Goal: Find specific page/section: Find specific page/section

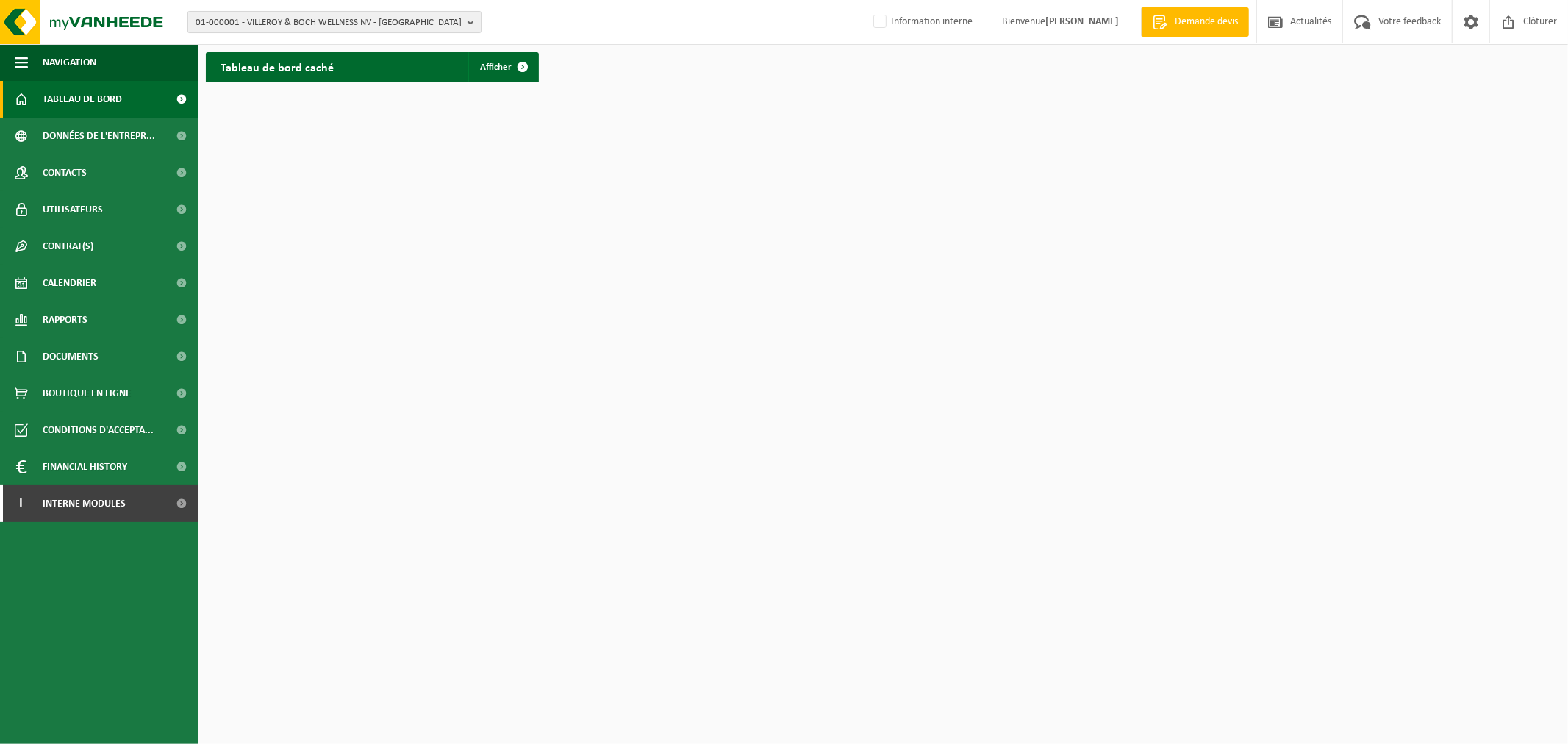
click at [351, 25] on span "01-000001 - VILLEROY & BOCH WELLNESS NV - [GEOGRAPHIC_DATA]" at bounding box center [328, 22] width 266 height 22
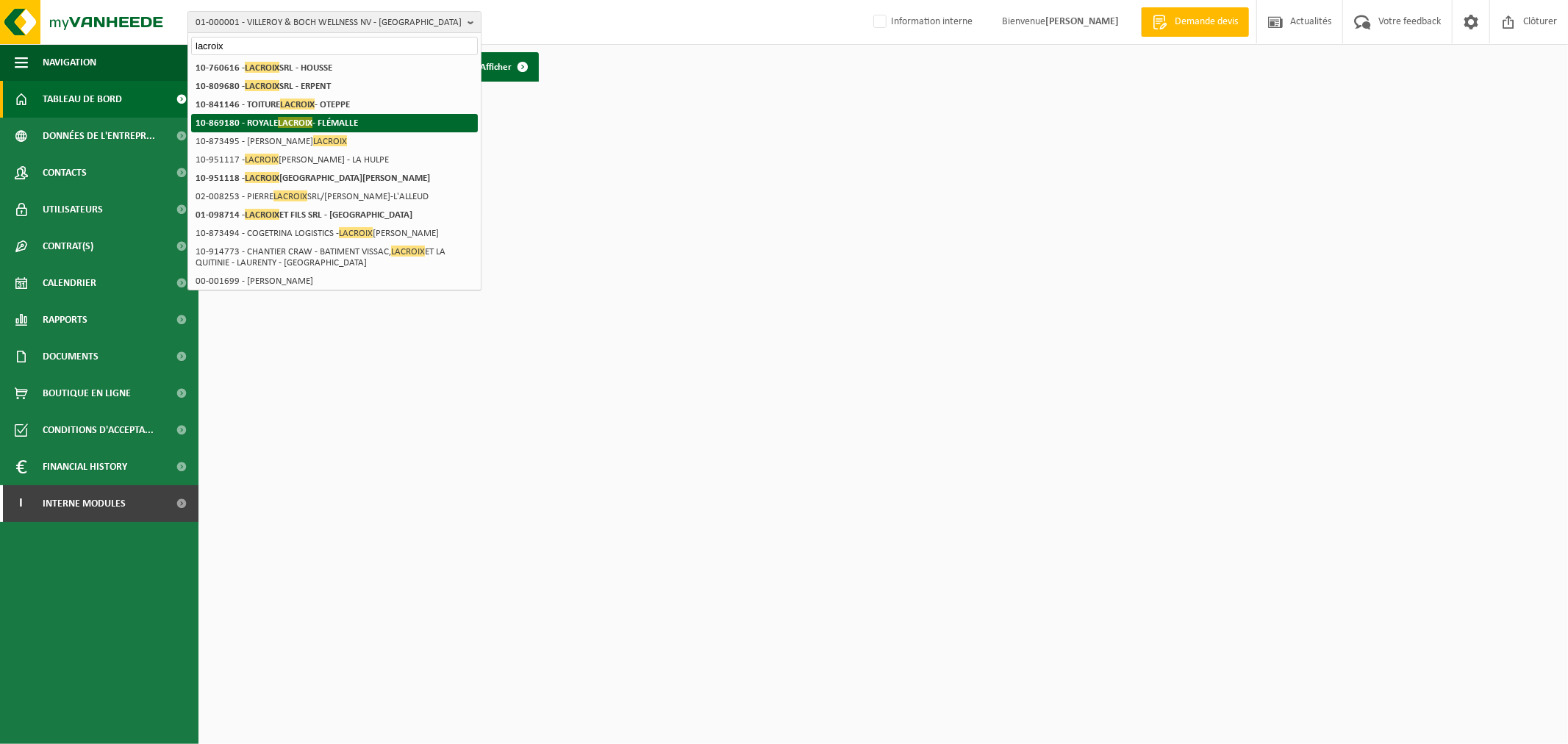
type input "lacroix"
click at [335, 119] on strong "10-869180 - ROYALE LACROIX - [GEOGRAPHIC_DATA]" at bounding box center [277, 122] width 163 height 11
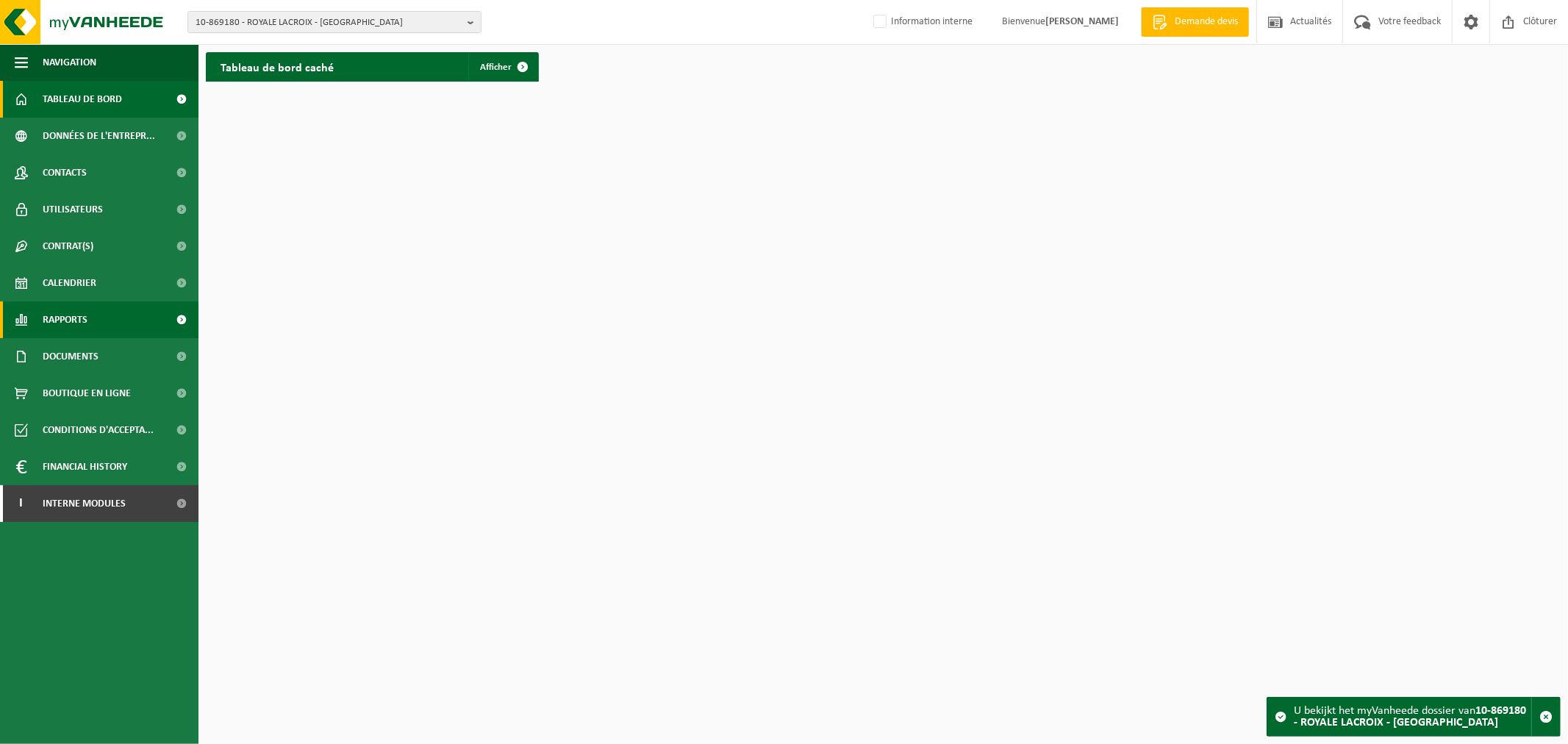
click at [97, 324] on link "Rapports" at bounding box center [99, 319] width 199 height 37
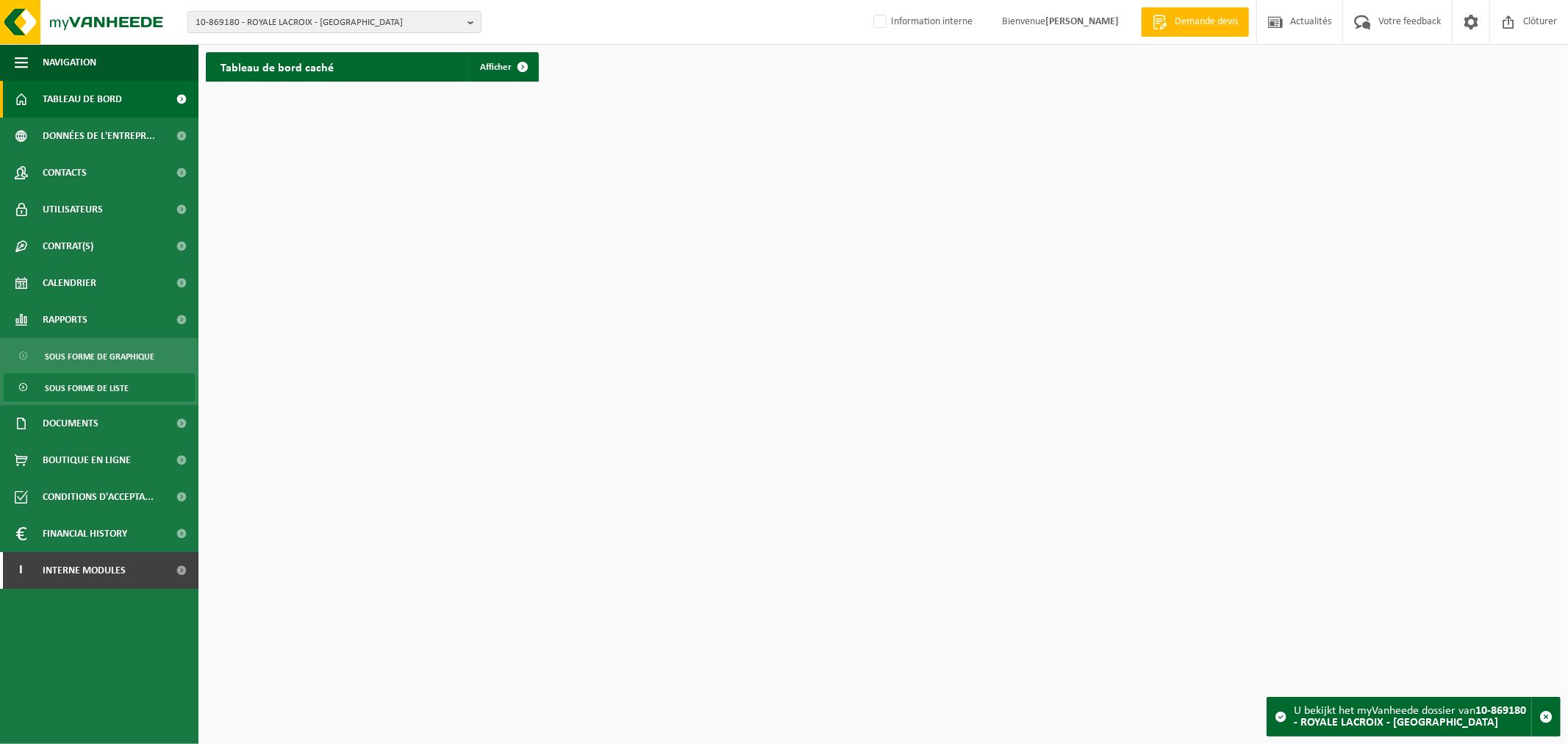
click at [97, 380] on span "Sous forme de liste" at bounding box center [87, 388] width 83 height 28
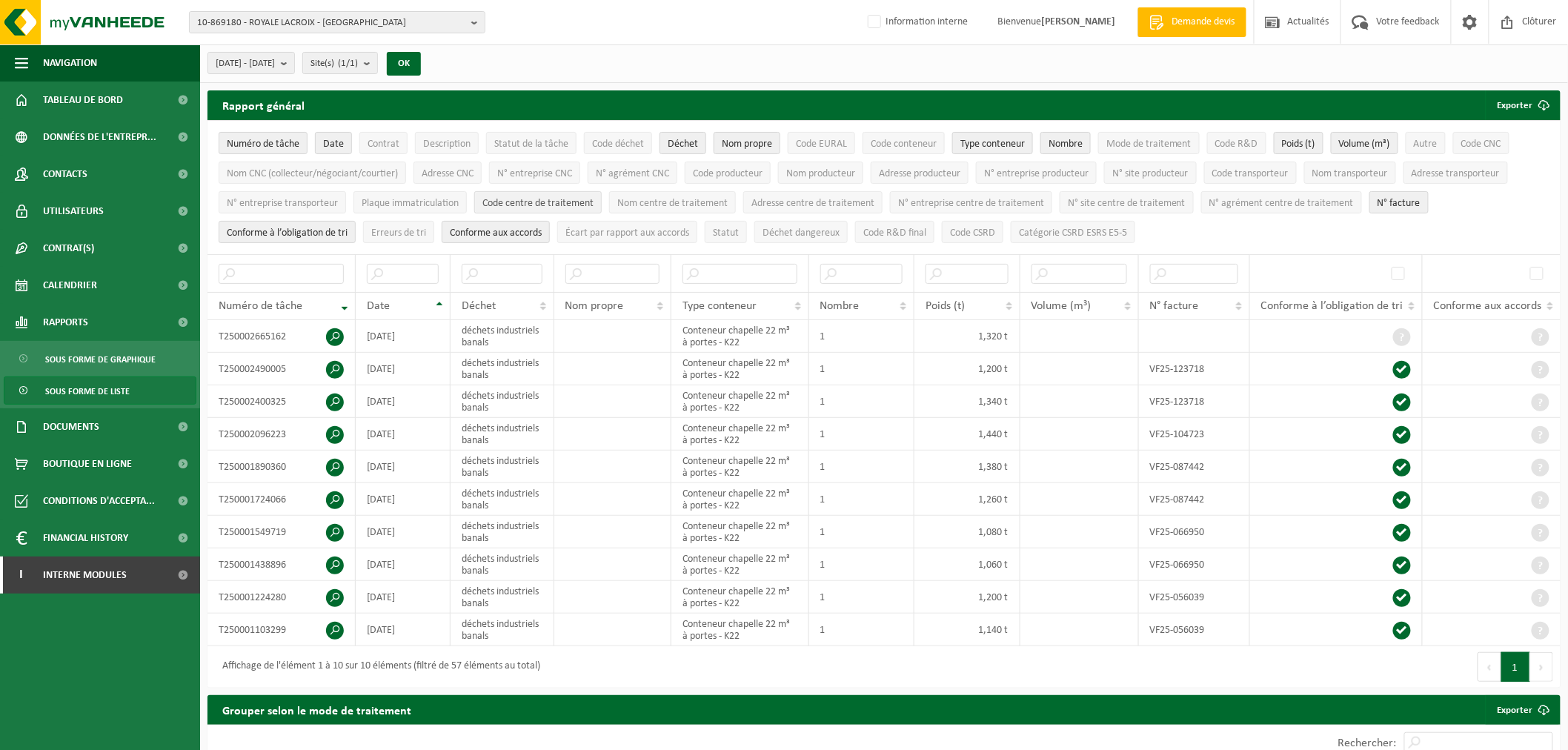
click at [581, 200] on span "Code centre de traitement" at bounding box center [538, 203] width 111 height 11
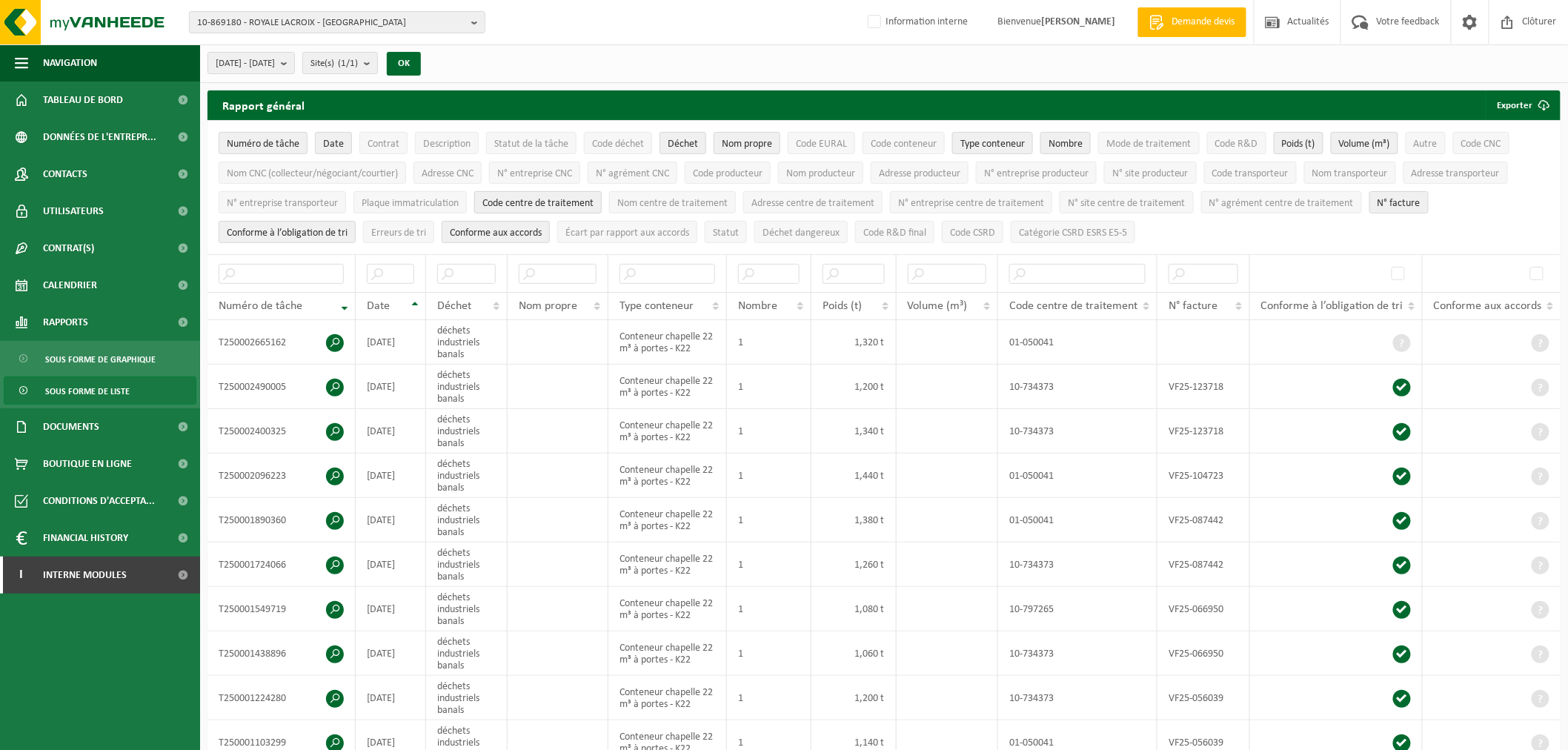
click at [582, 198] on span "Code centre de traitement" at bounding box center [538, 203] width 111 height 11
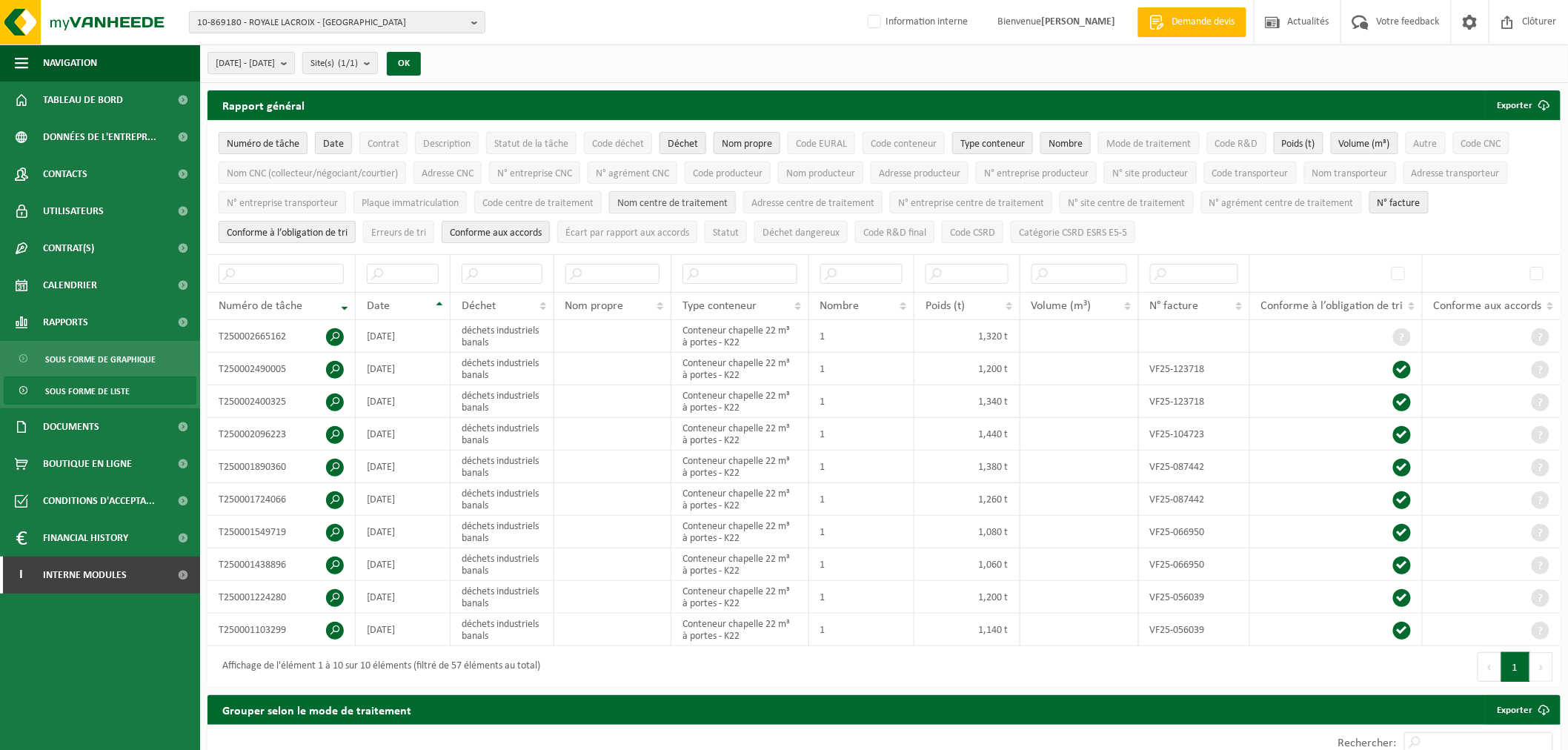
click at [646, 198] on span "Nom centre de traitement" at bounding box center [672, 203] width 111 height 11
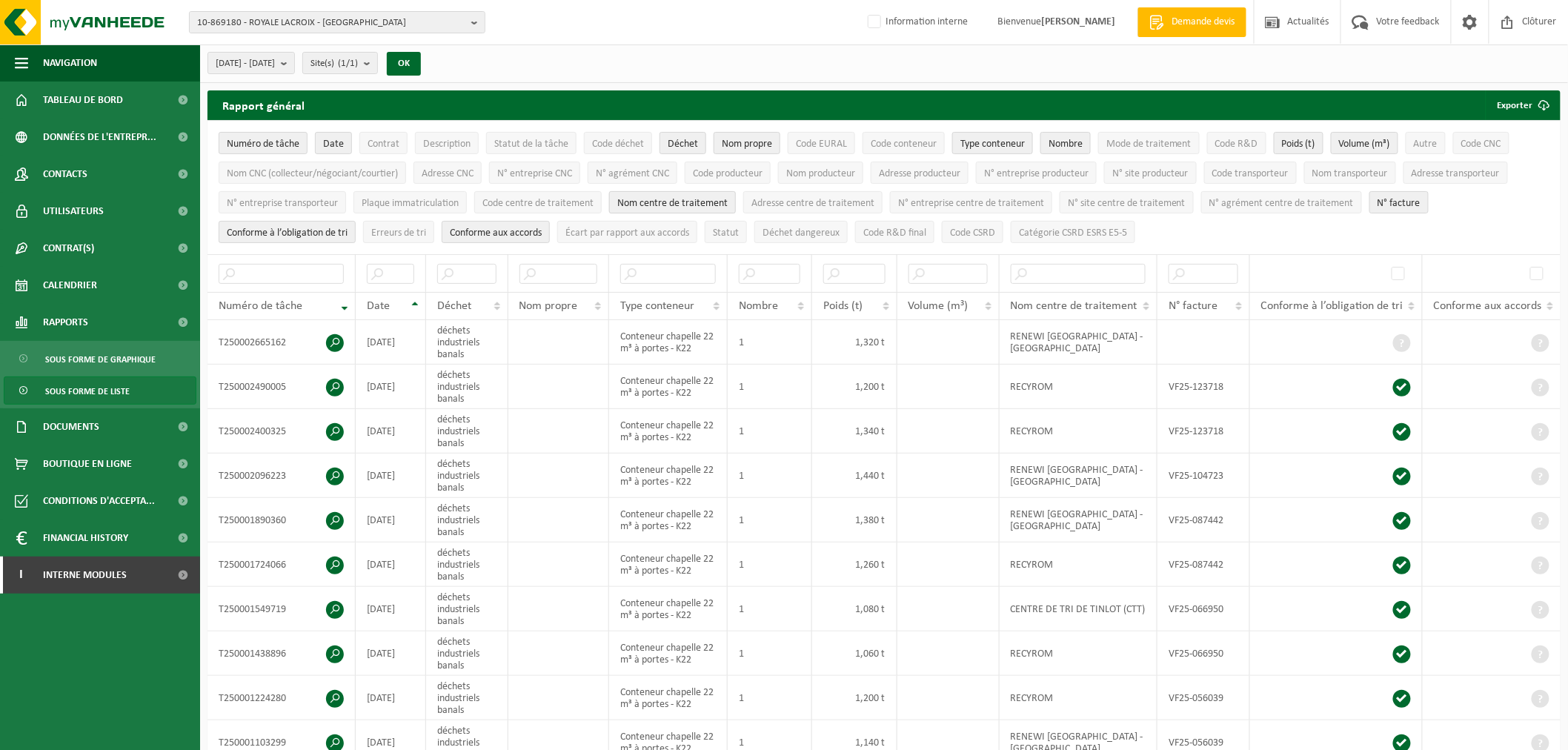
click at [646, 198] on span "Nom centre de traitement" at bounding box center [672, 203] width 111 height 11
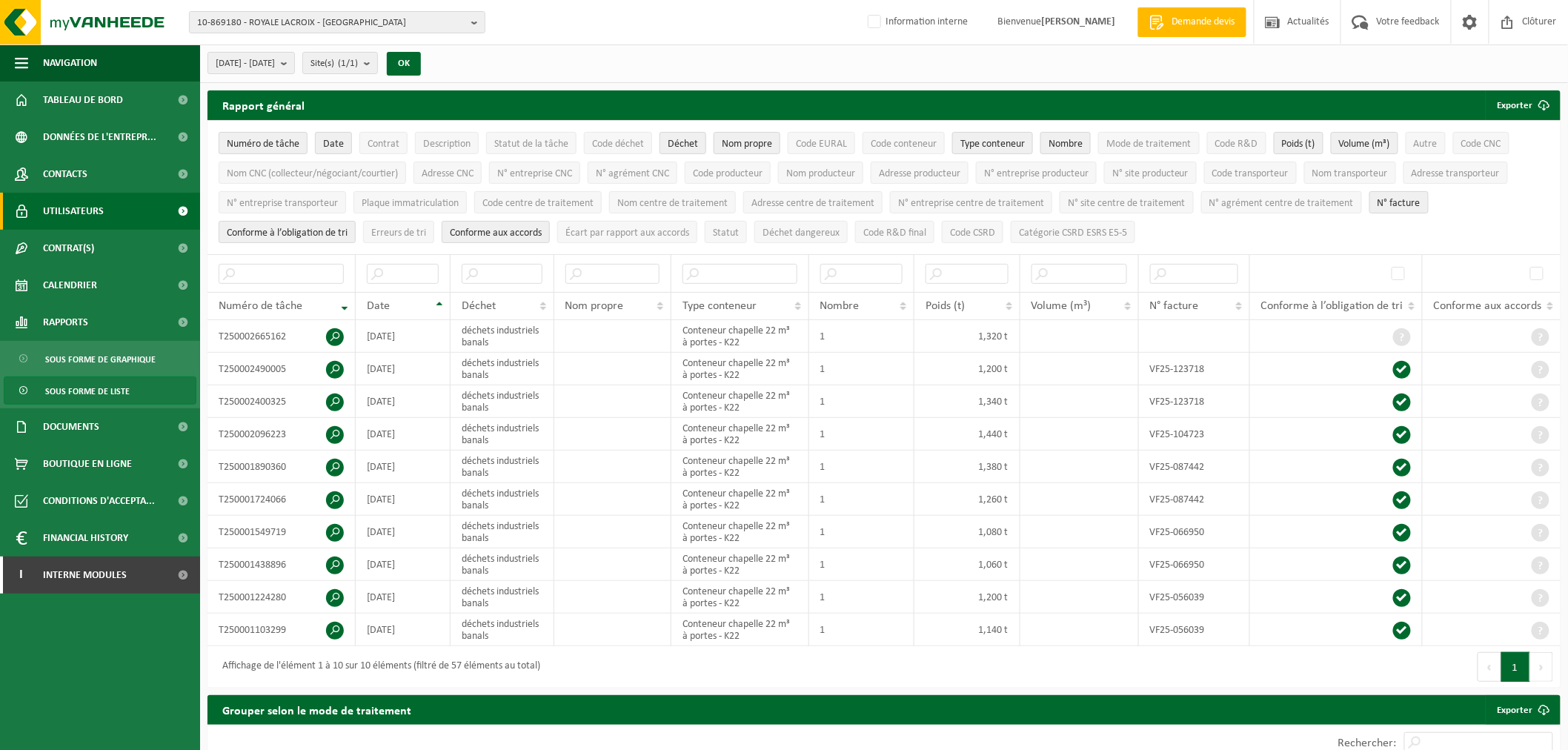
click at [80, 202] on span "Utilisateurs" at bounding box center [73, 211] width 61 height 37
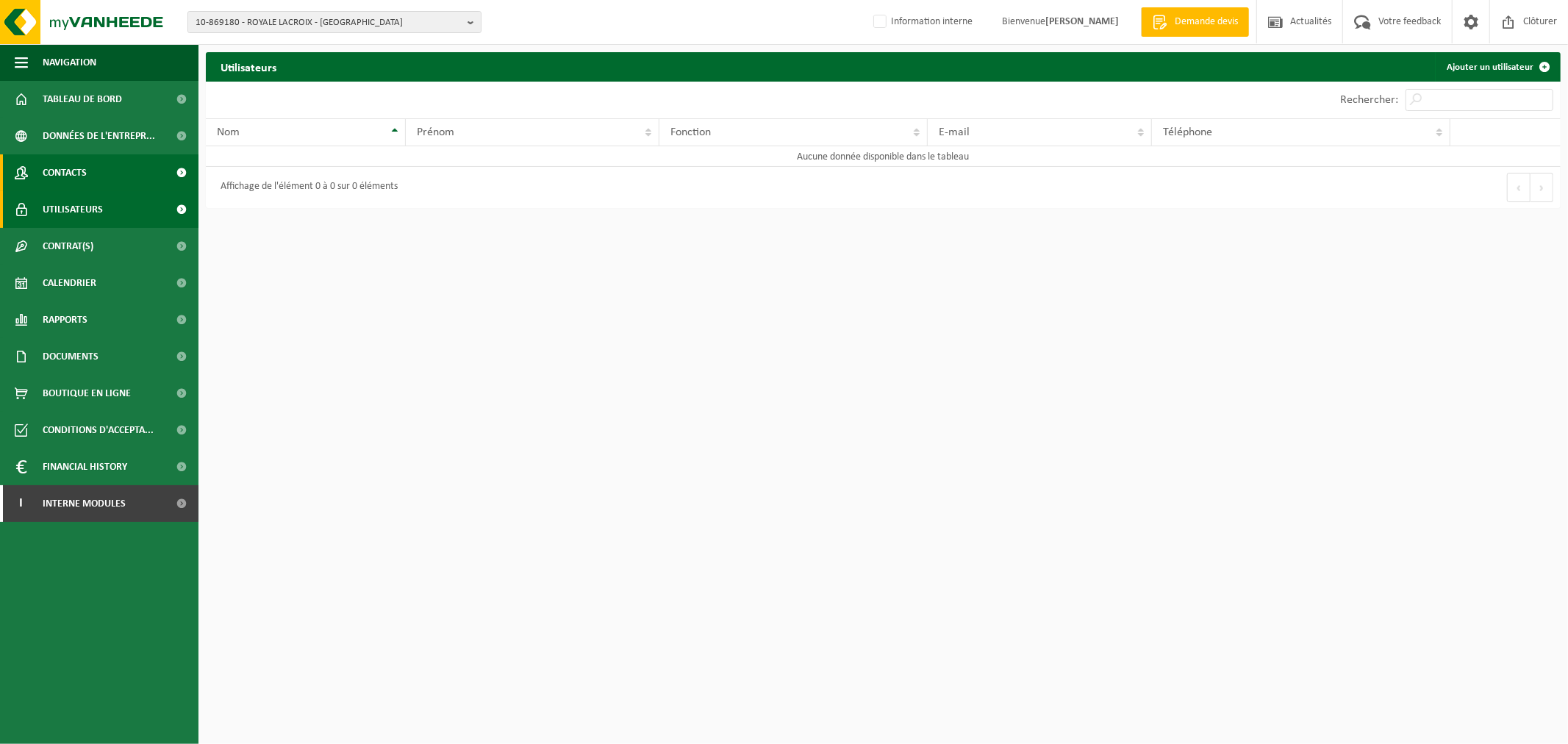
click at [76, 172] on span "Contacts" at bounding box center [65, 173] width 44 height 37
click at [357, 15] on span "10-869180 - ROYALE LACROIX - [GEOGRAPHIC_DATA]" at bounding box center [328, 22] width 266 height 22
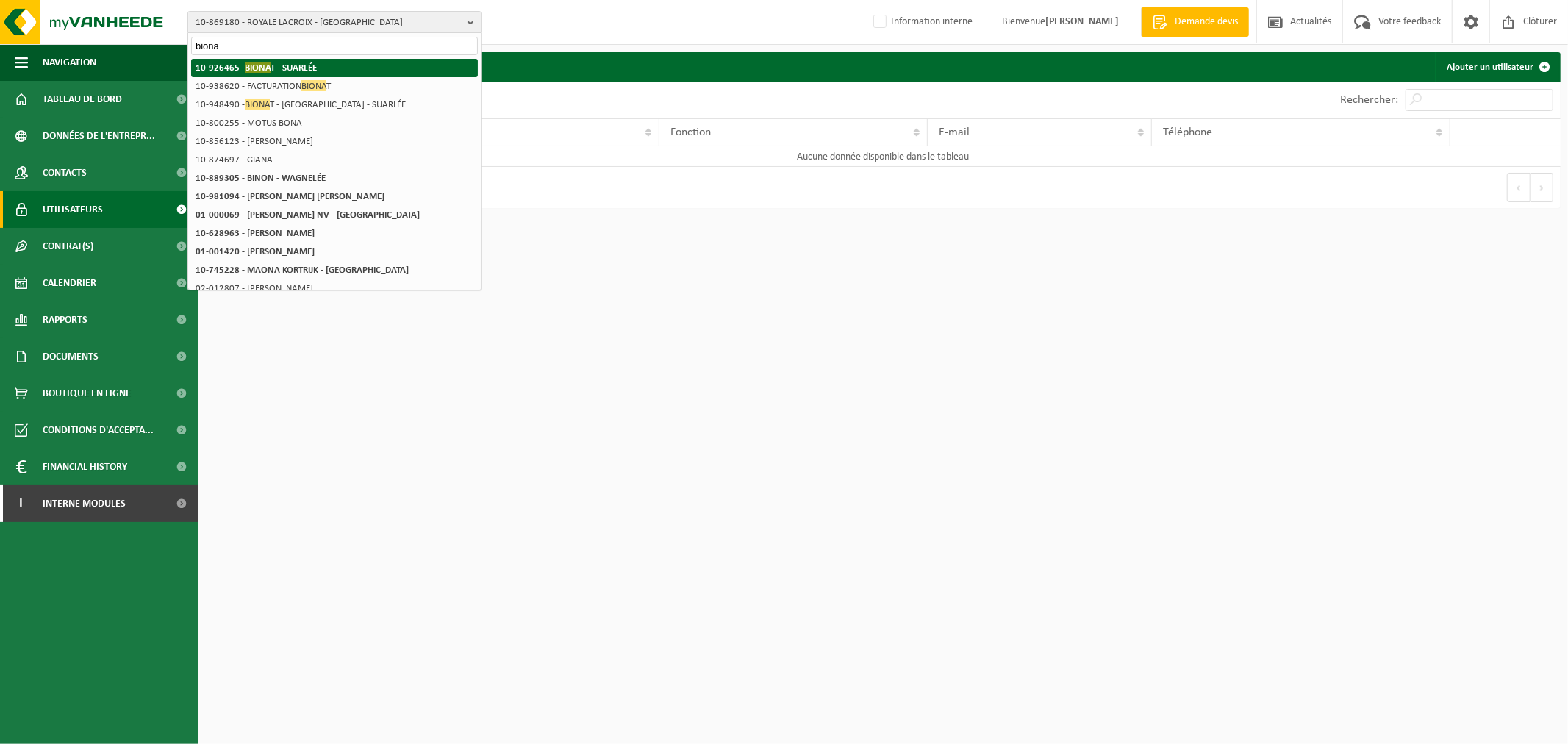
type input "biona"
click at [283, 64] on strong "10-926465 - BIONA T - SUARLÉE" at bounding box center [256, 66] width 121 height 11
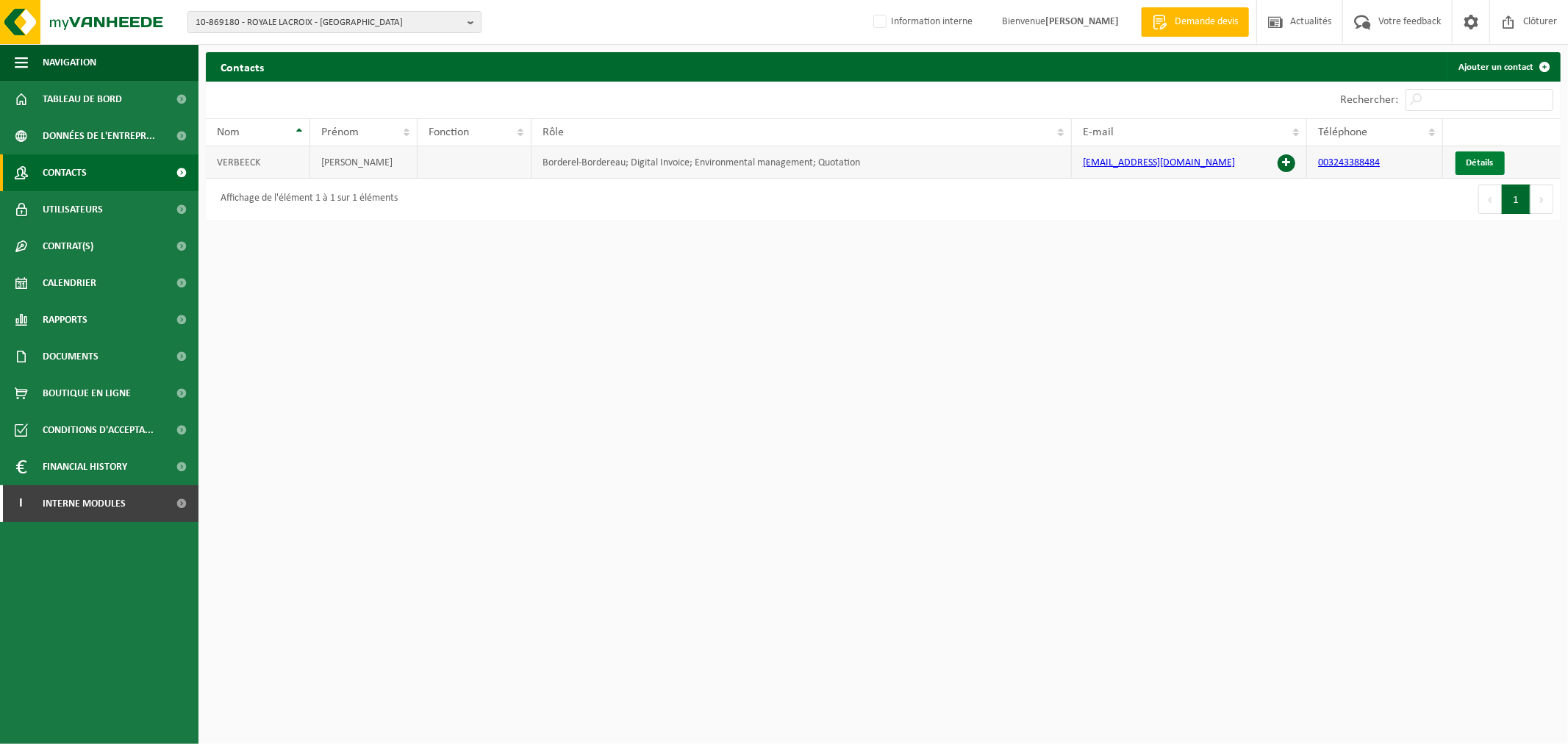
click at [1462, 162] on link "Détails" at bounding box center [1480, 163] width 49 height 24
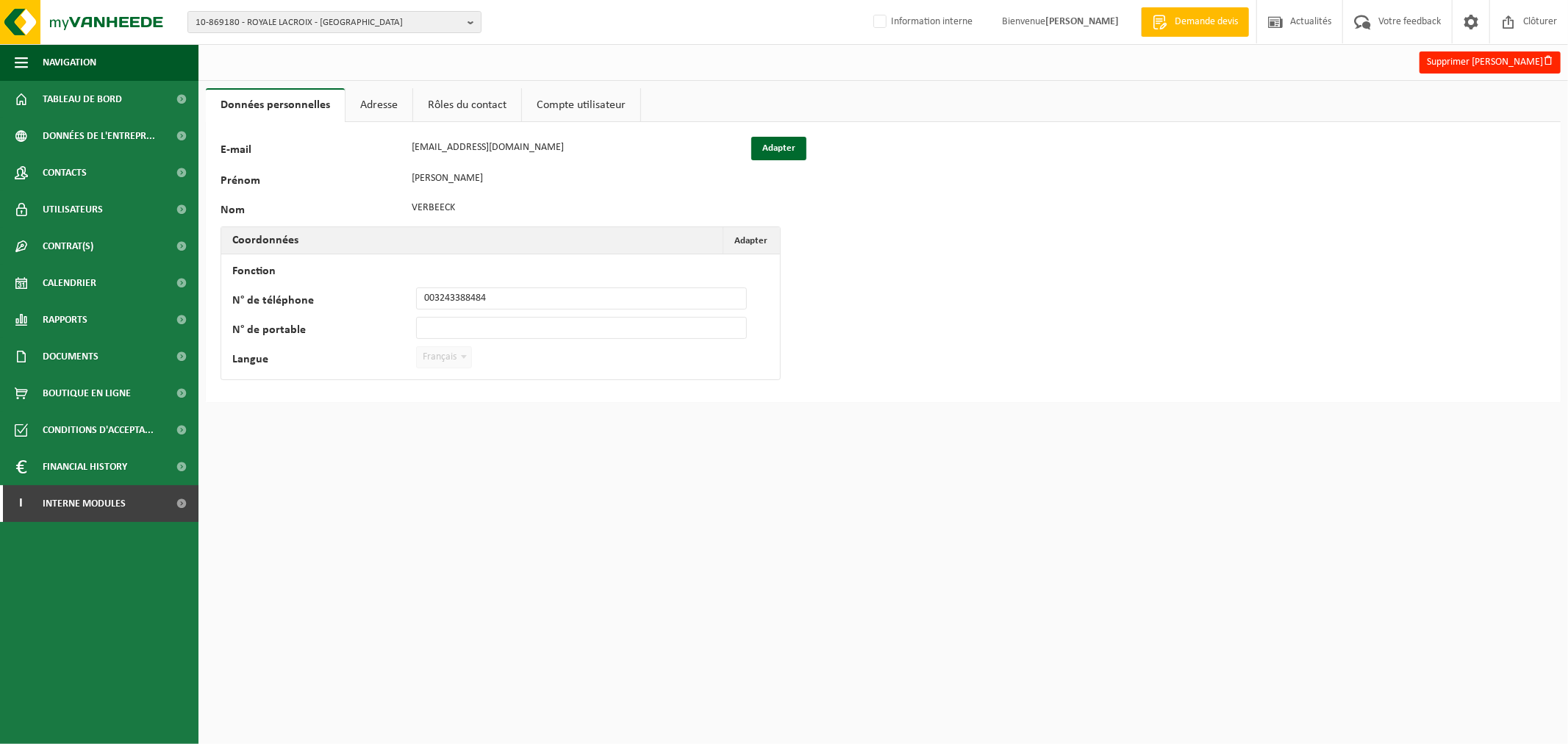
click at [375, 101] on link "Adresse" at bounding box center [379, 105] width 67 height 34
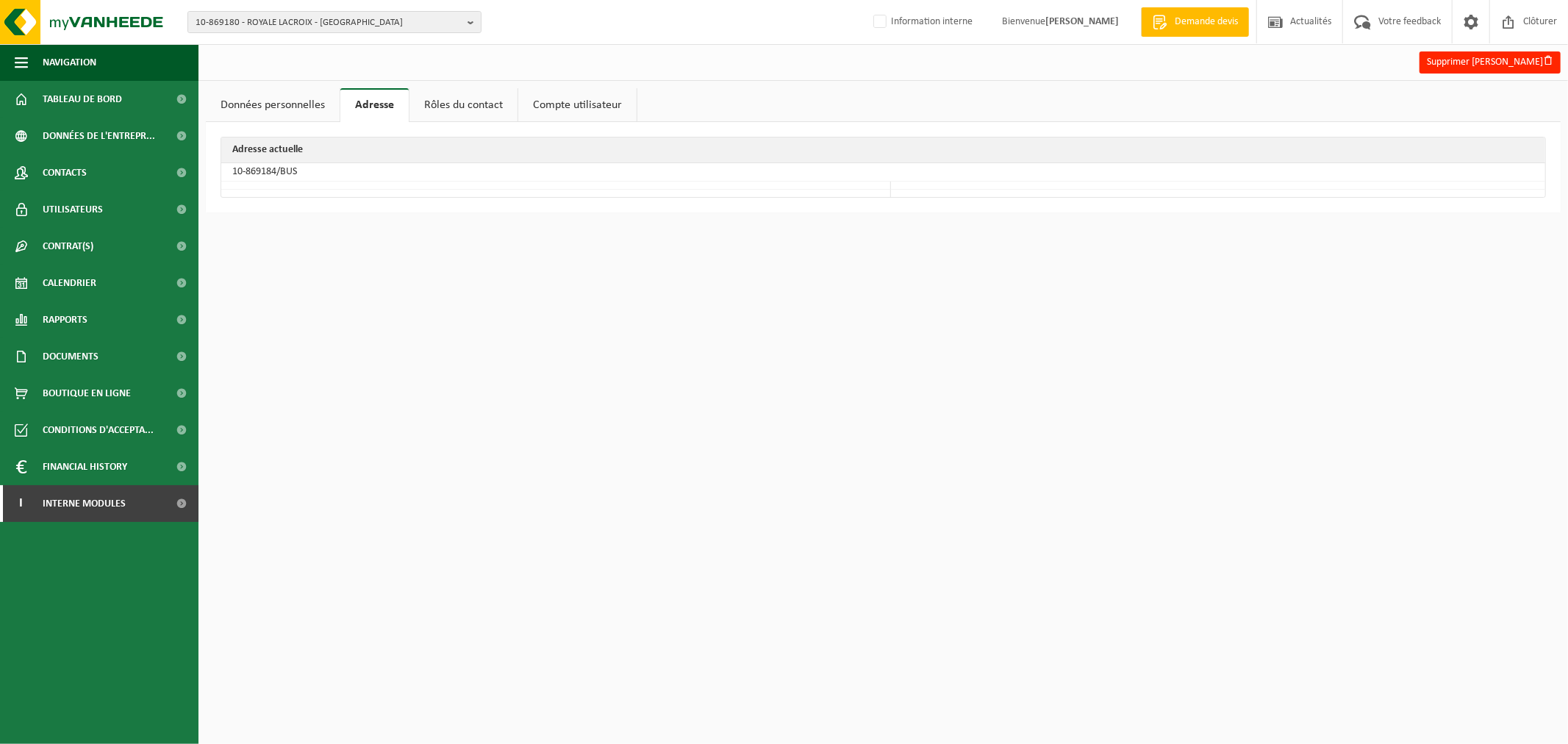
click at [462, 101] on link "Rôles du contact" at bounding box center [463, 105] width 108 height 34
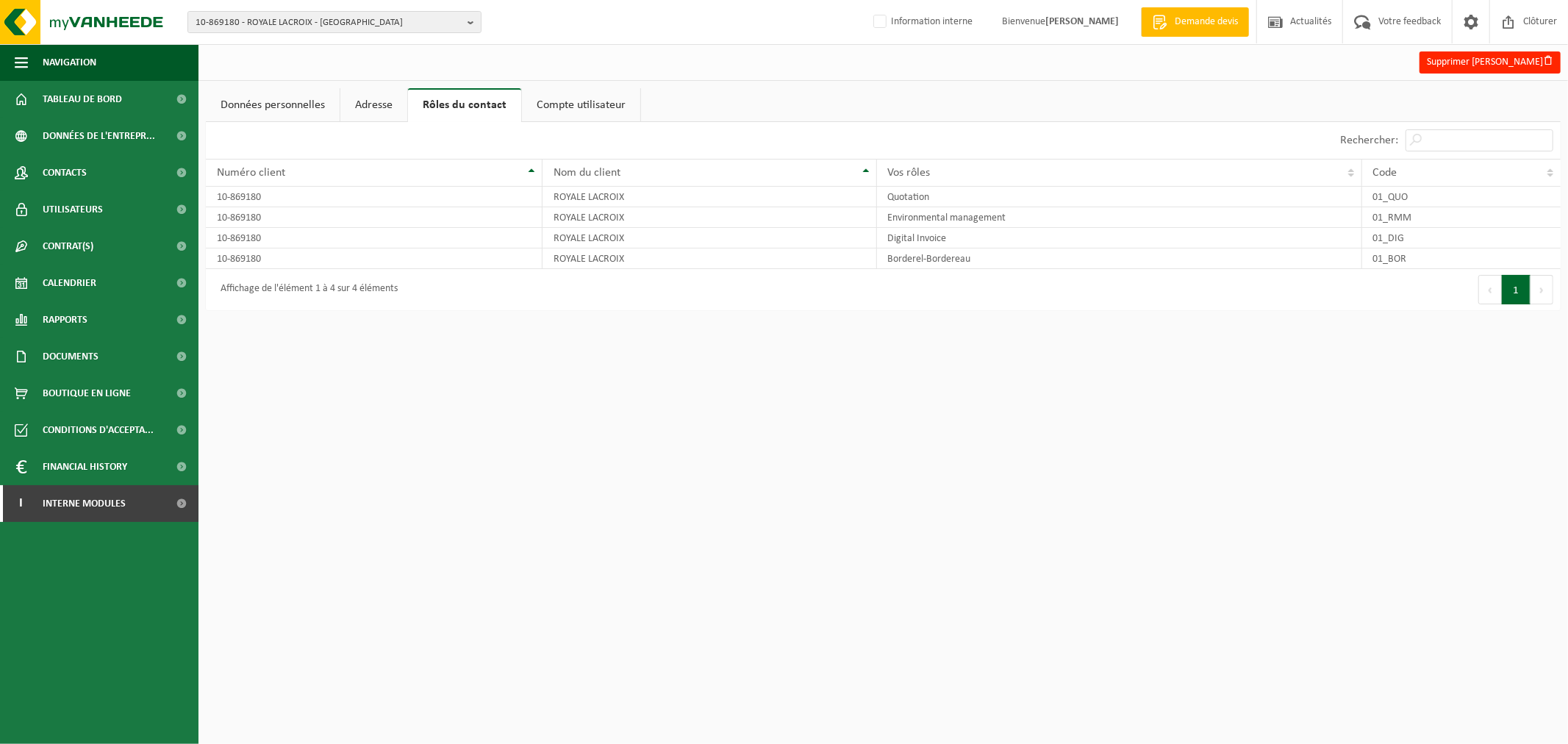
click at [601, 116] on link "Compte utilisateur" at bounding box center [581, 105] width 119 height 34
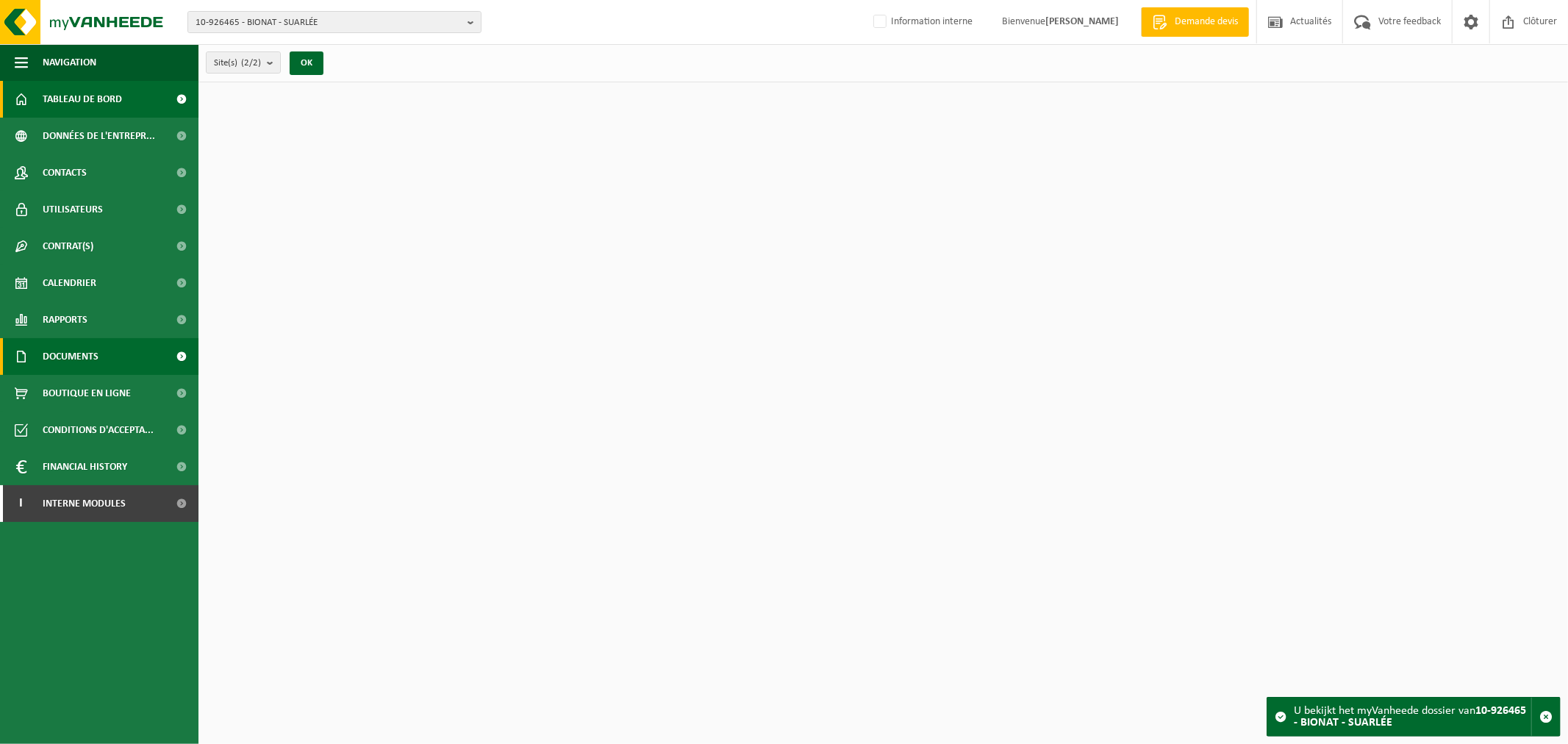
click at [124, 356] on link "Documents" at bounding box center [99, 356] width 199 height 37
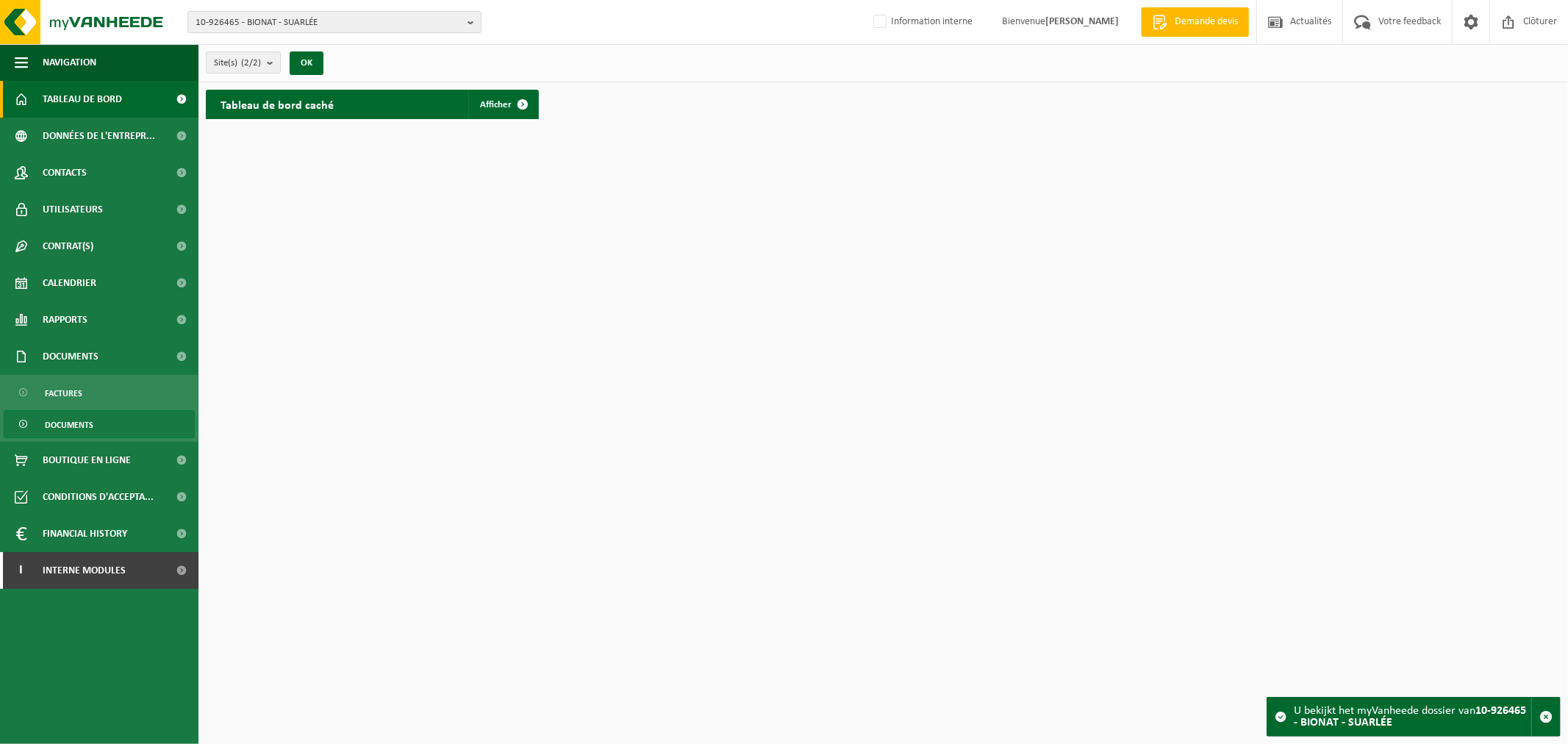
click at [107, 413] on link "Documents" at bounding box center [99, 424] width 191 height 28
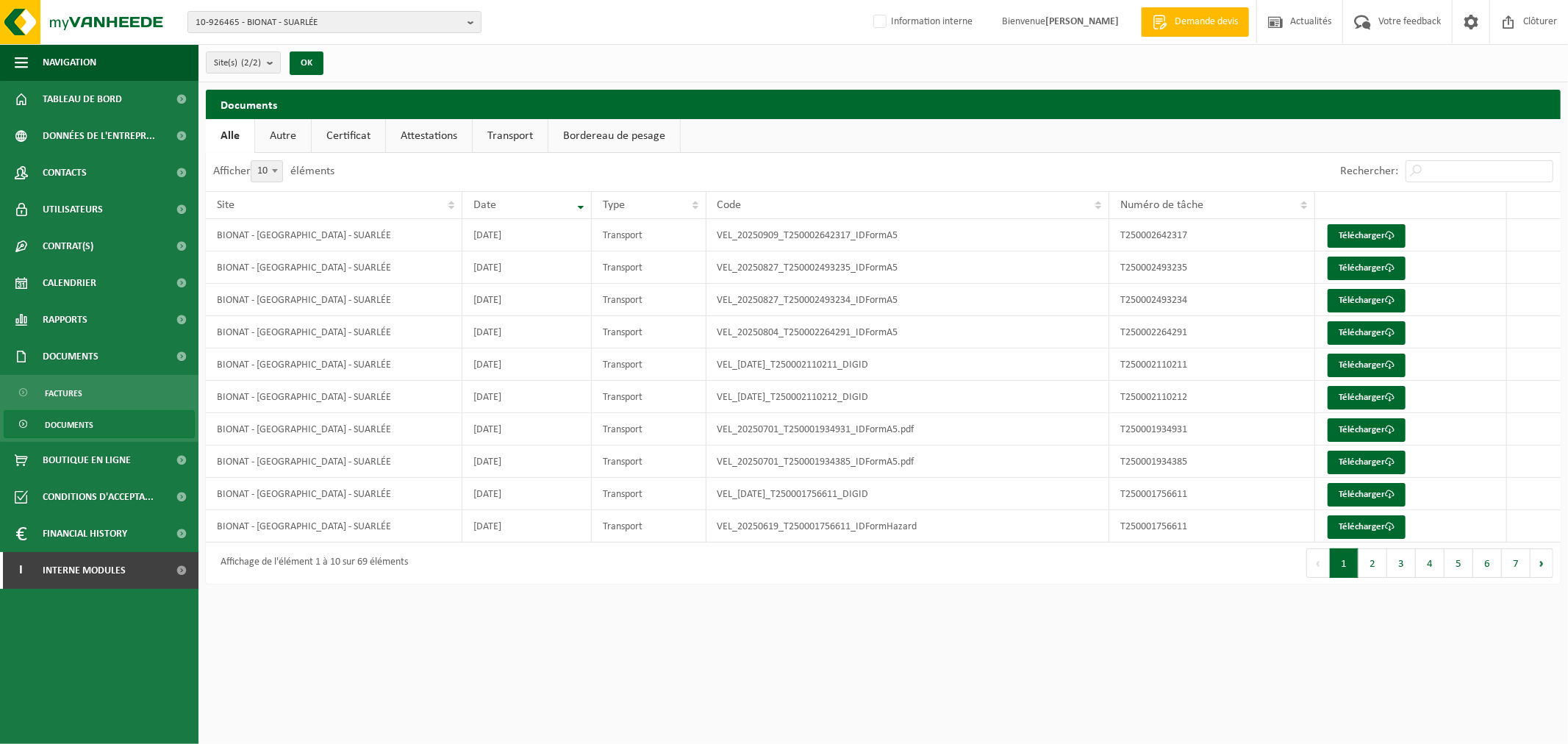
click at [445, 134] on link "Attestations" at bounding box center [429, 136] width 86 height 34
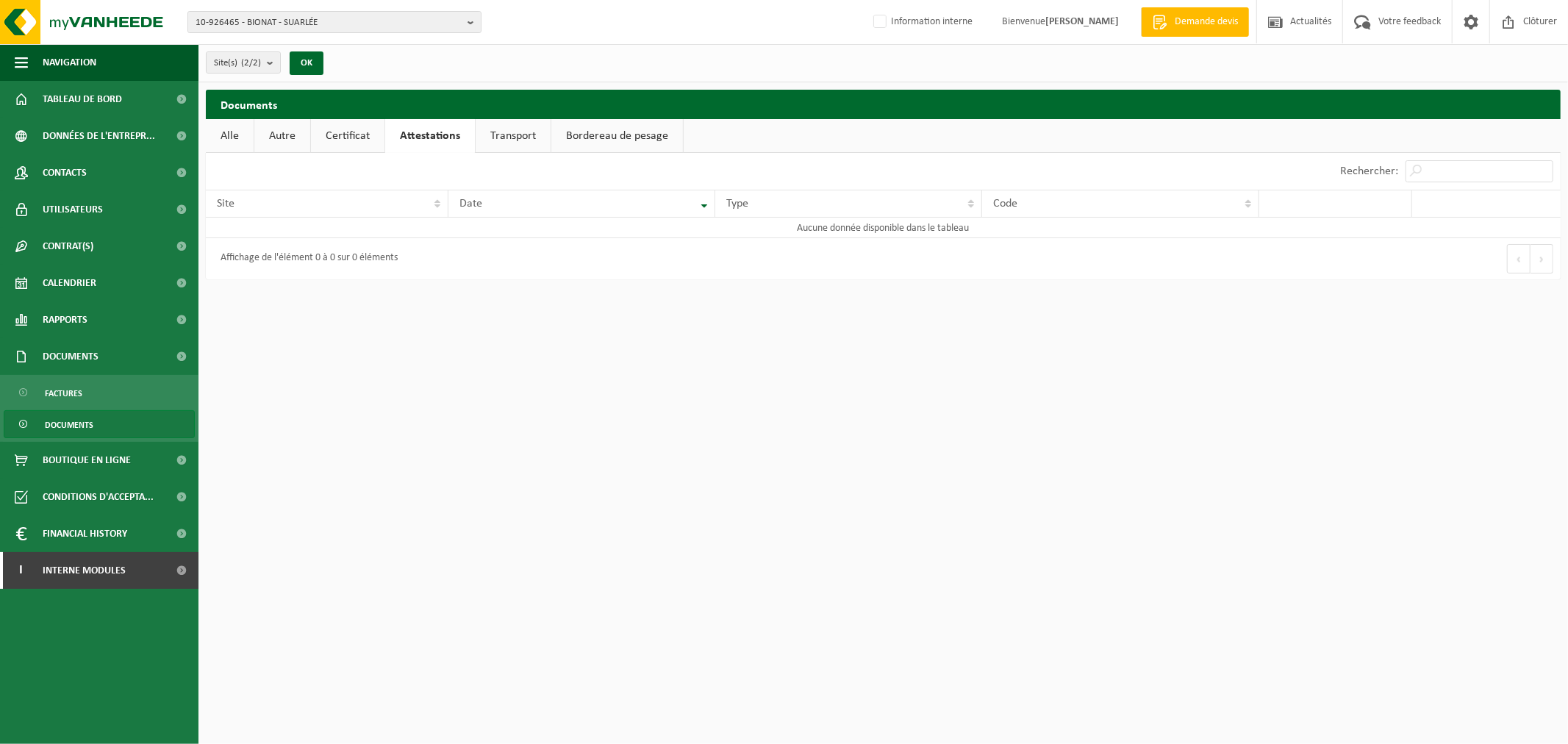
click at [371, 137] on link "Certificat" at bounding box center [348, 136] width 74 height 34
click at [424, 136] on link "Attestations" at bounding box center [429, 136] width 86 height 34
click at [238, 134] on link "Alle" at bounding box center [230, 136] width 47 height 34
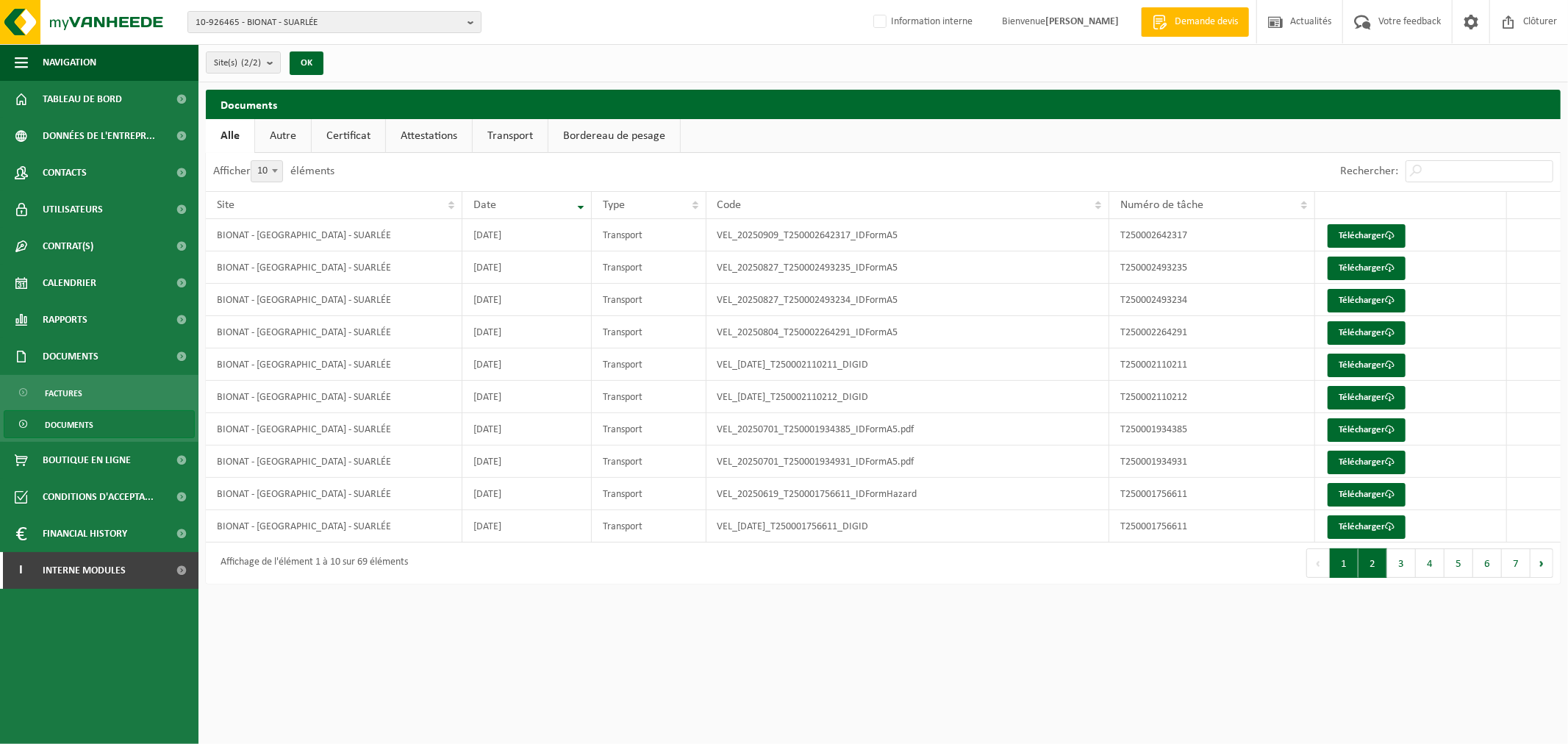
click at [1371, 563] on button "2" at bounding box center [1372, 563] width 29 height 29
click at [1347, 561] on button "1" at bounding box center [1344, 563] width 29 height 29
click at [69, 318] on span "Rapports" at bounding box center [65, 319] width 45 height 37
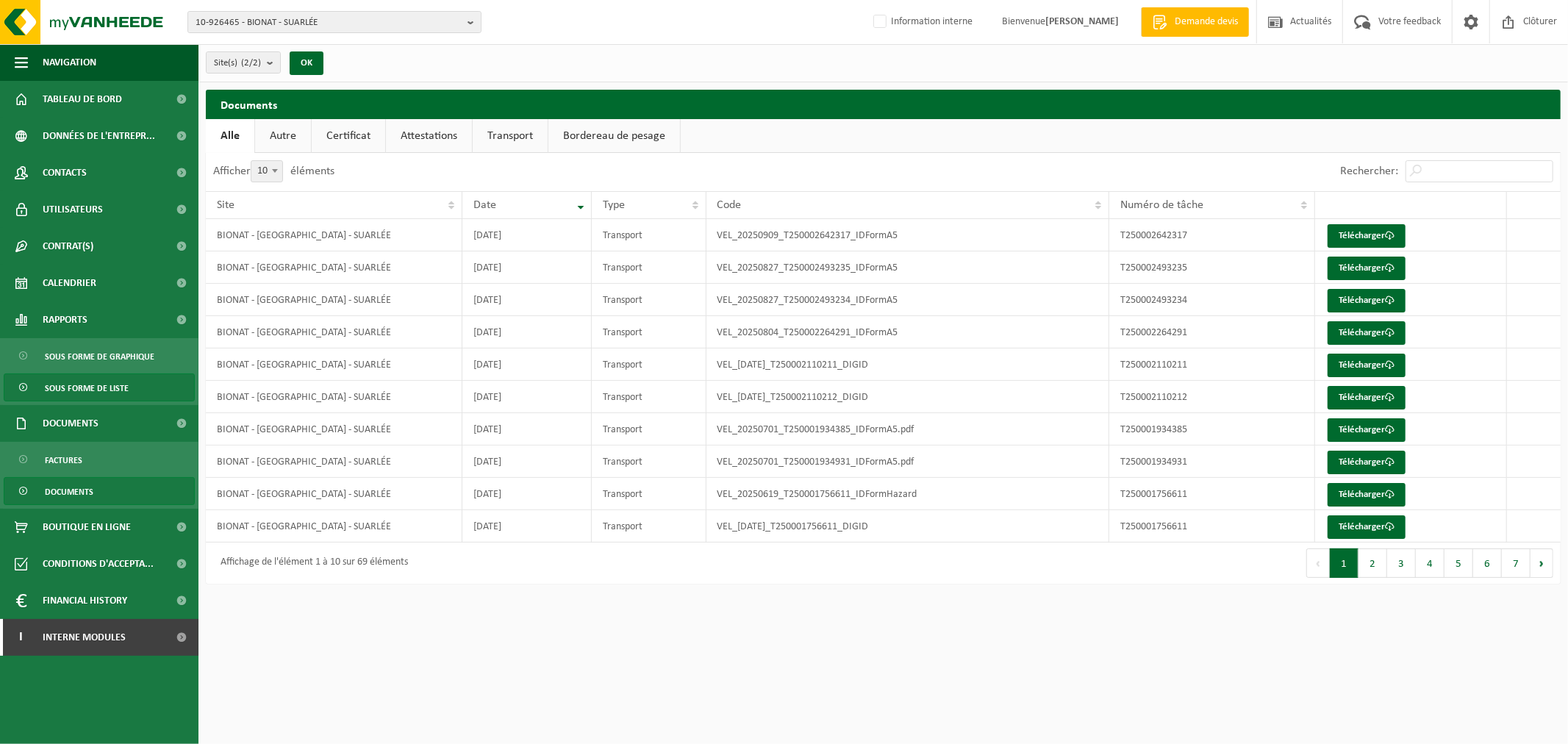
click at [76, 379] on span "Sous forme de liste" at bounding box center [87, 388] width 83 height 28
